Goal: Task Accomplishment & Management: Manage account settings

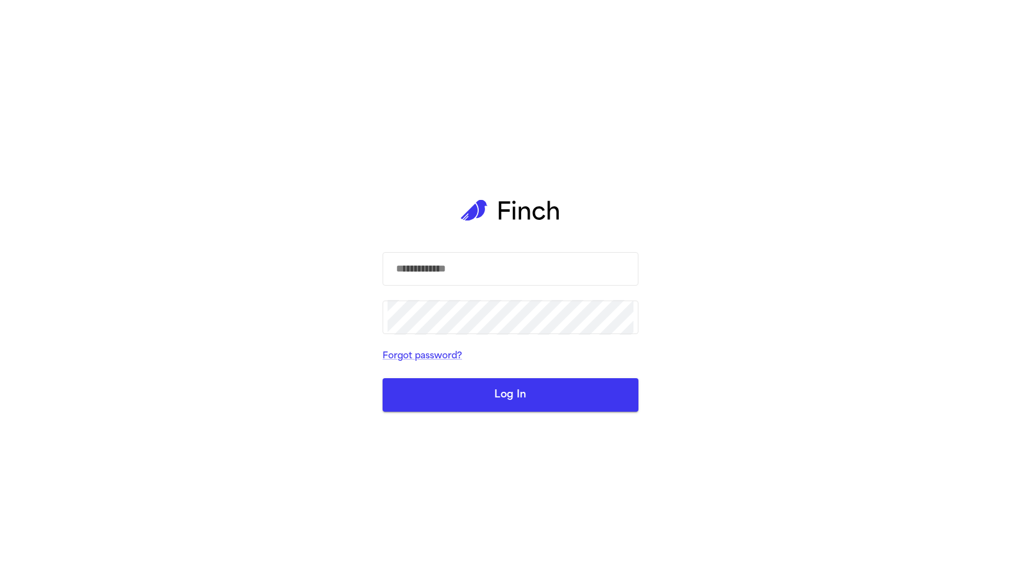
click at [467, 401] on button "Log In" at bounding box center [511, 395] width 256 height 34
click at [324, 237] on div "​ ​ Forgot password? Log In" at bounding box center [510, 290] width 1021 height 580
click at [436, 357] on link "Forgot password?" at bounding box center [511, 356] width 256 height 15
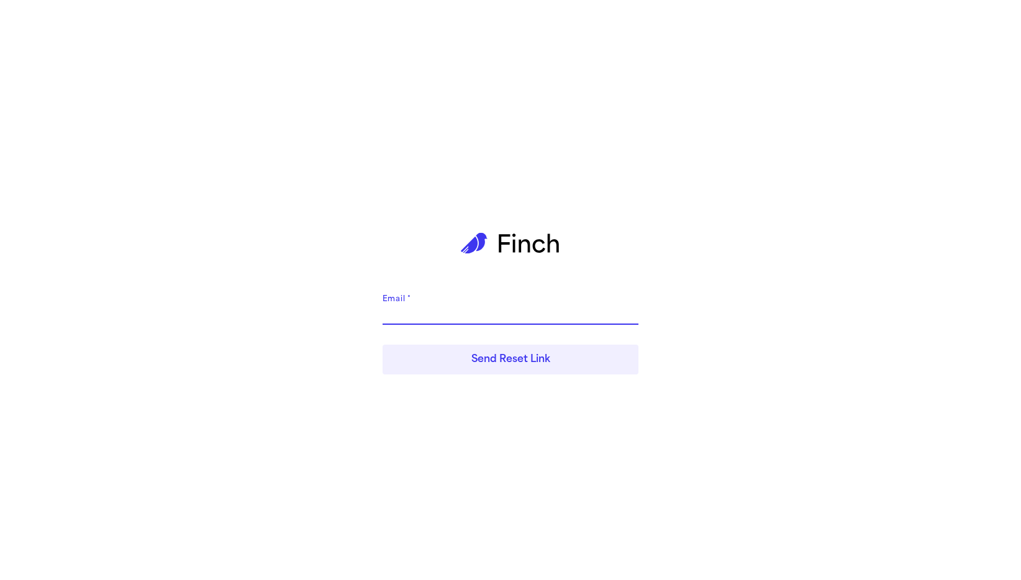
click at [298, 134] on div "Email   * Send Reset Link" at bounding box center [510, 290] width 1021 height 580
click at [390, 291] on form "Email   * Send Reset Link" at bounding box center [511, 332] width 256 height 94
click at [390, 295] on label "Email   *" at bounding box center [397, 299] width 29 height 11
click at [390, 305] on input "Email   *" at bounding box center [511, 315] width 256 height 20
click at [377, 278] on main "Email   * Send Reset Link" at bounding box center [511, 290] width 276 height 580
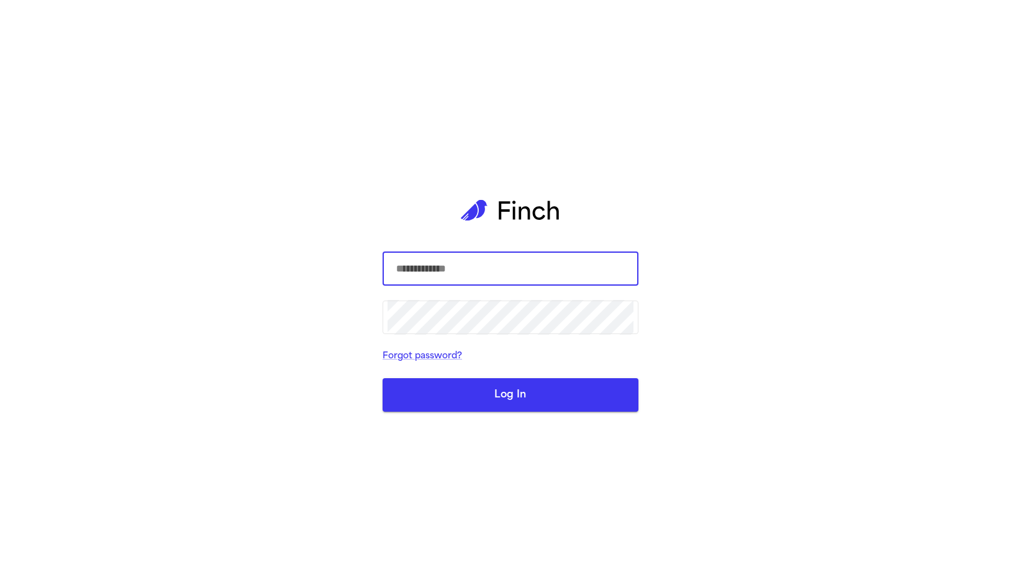
click at [346, 212] on div "​ ​ Forgot password? Log In" at bounding box center [510, 290] width 1021 height 580
click at [431, 278] on input "text" at bounding box center [511, 269] width 246 height 35
click at [375, 178] on main "​ ​ Forgot password? Log In" at bounding box center [511, 290] width 276 height 580
